Goal: Check status: Check status

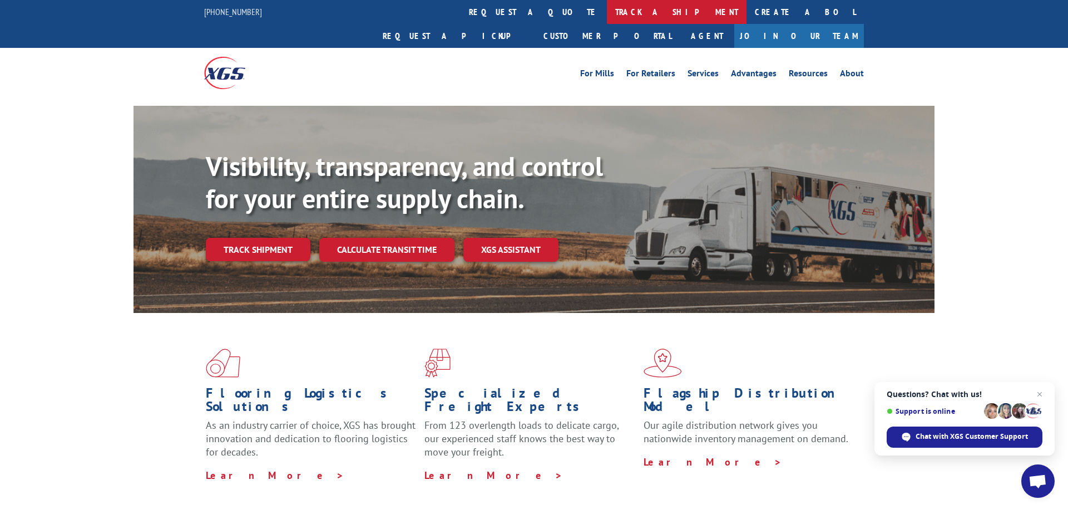
click at [607, 17] on link "track a shipment" at bounding box center [677, 12] width 140 height 24
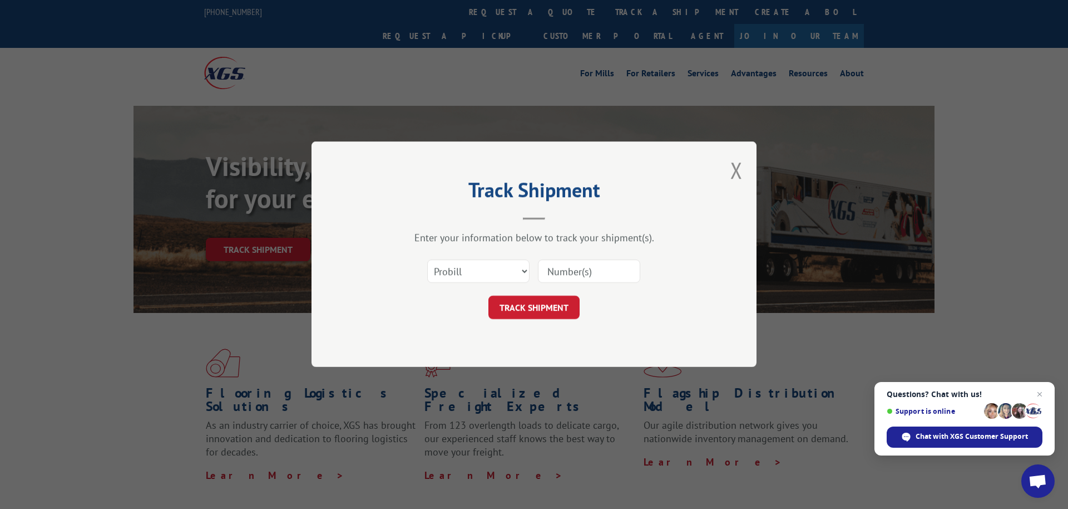
click at [585, 268] on input at bounding box center [589, 271] width 102 height 23
paste input "17605127"
type input "17605127"
click at [556, 302] on button "TRACK SHIPMENT" at bounding box center [534, 307] width 91 height 23
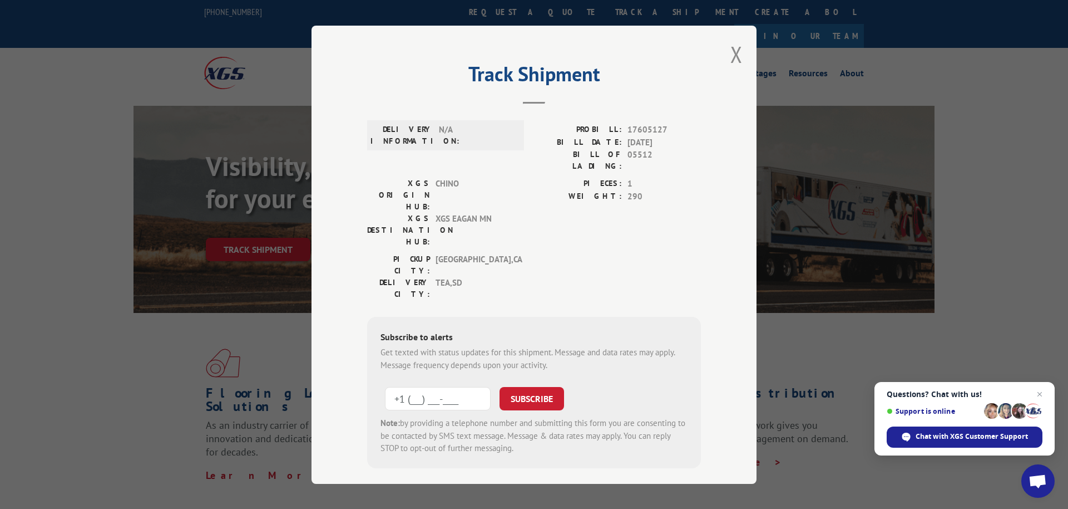
click at [447, 387] on input "+1 (___) ___-____" at bounding box center [438, 398] width 106 height 23
type input "[PHONE_NUMBER]"
click at [544, 387] on button "SUBSCRIBE" at bounding box center [532, 398] width 65 height 23
click at [524, 387] on button "SUBSCRIBE" at bounding box center [532, 398] width 65 height 23
click at [538, 387] on button "SUBSCRIBE" at bounding box center [532, 398] width 65 height 23
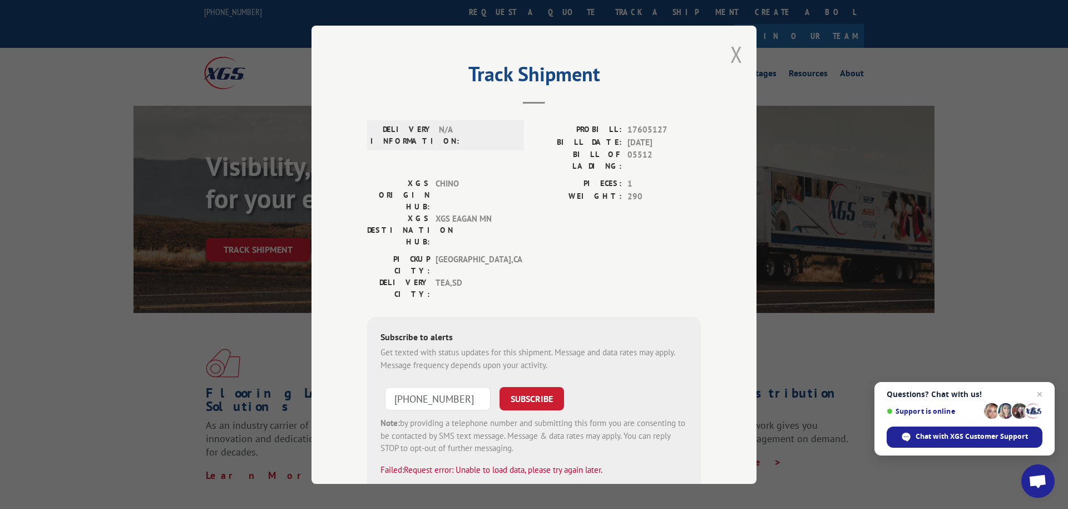
click at [737, 52] on button "Close modal" at bounding box center [737, 54] width 12 height 29
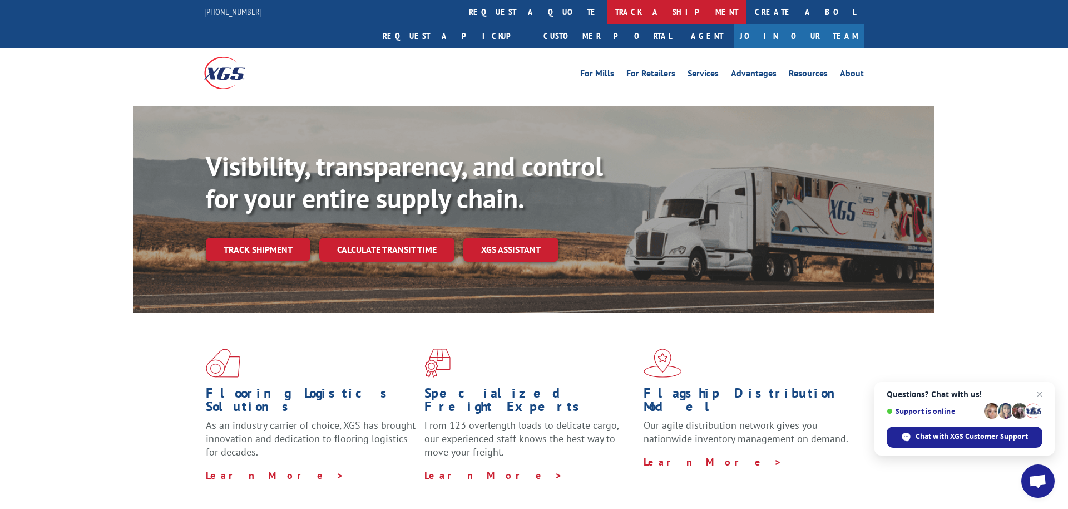
click at [607, 15] on link "track a shipment" at bounding box center [677, 12] width 140 height 24
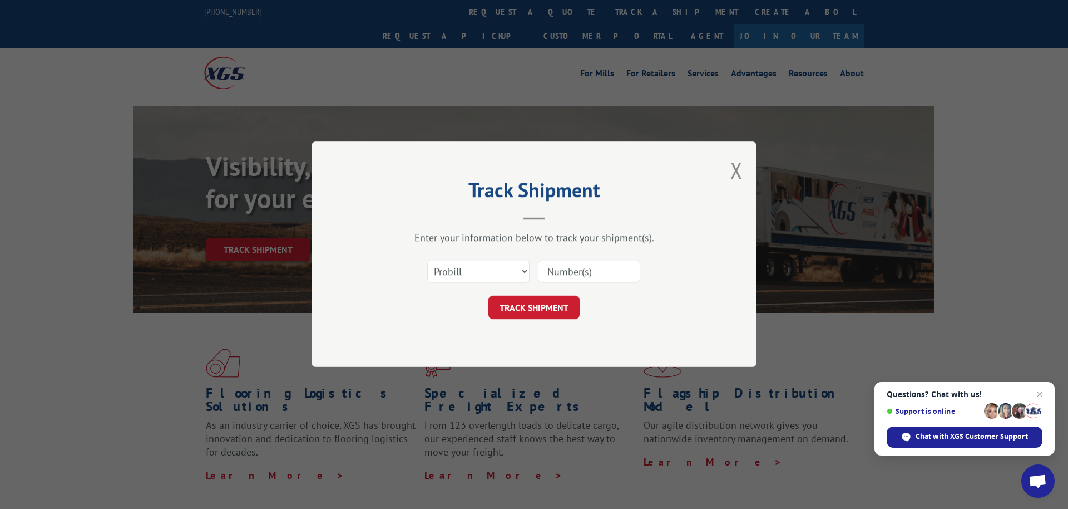
click at [579, 272] on input at bounding box center [589, 271] width 102 height 23
paste input "17605127"
type input "17605127"
click at [555, 304] on button "TRACK SHIPMENT" at bounding box center [534, 307] width 91 height 23
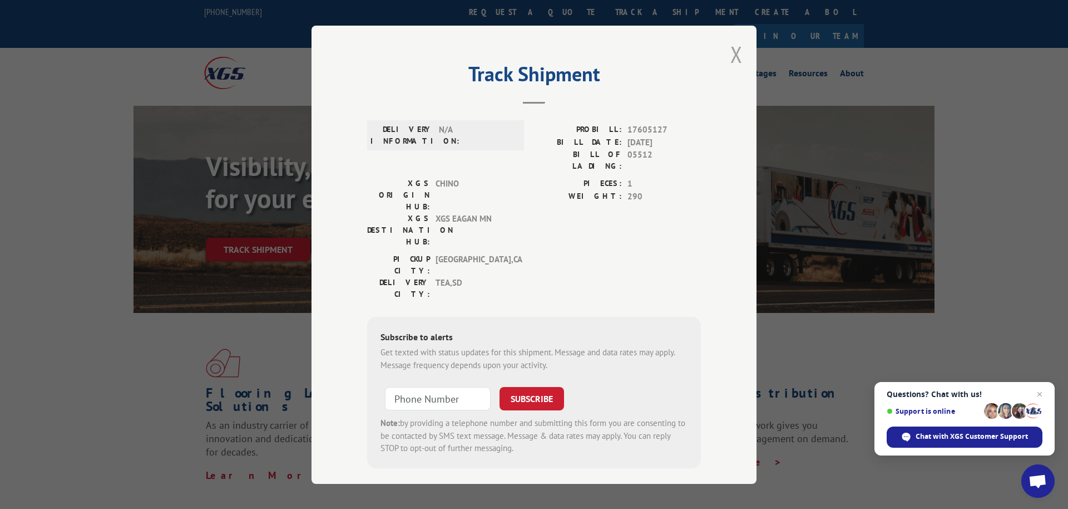
click at [738, 56] on button "Close modal" at bounding box center [737, 54] width 12 height 29
